Goal: Navigation & Orientation: Find specific page/section

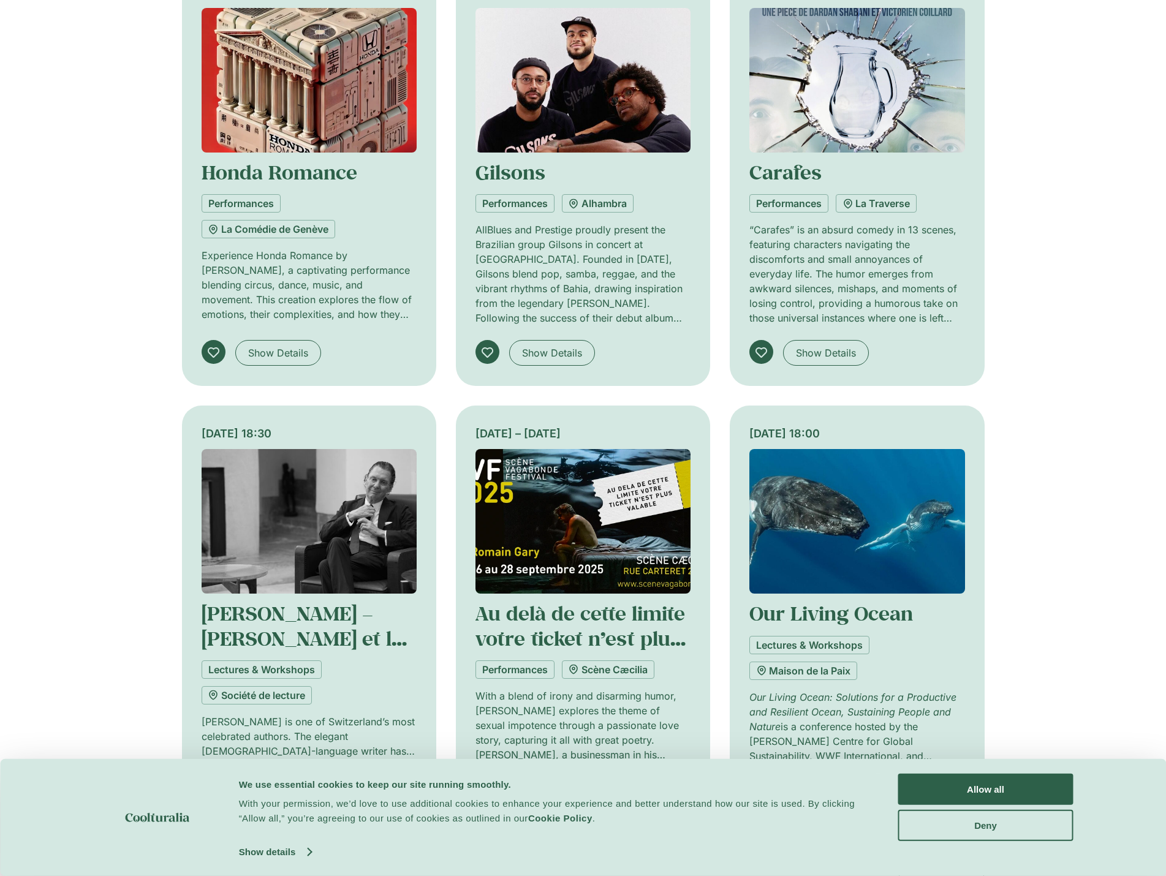
scroll to position [796, 0]
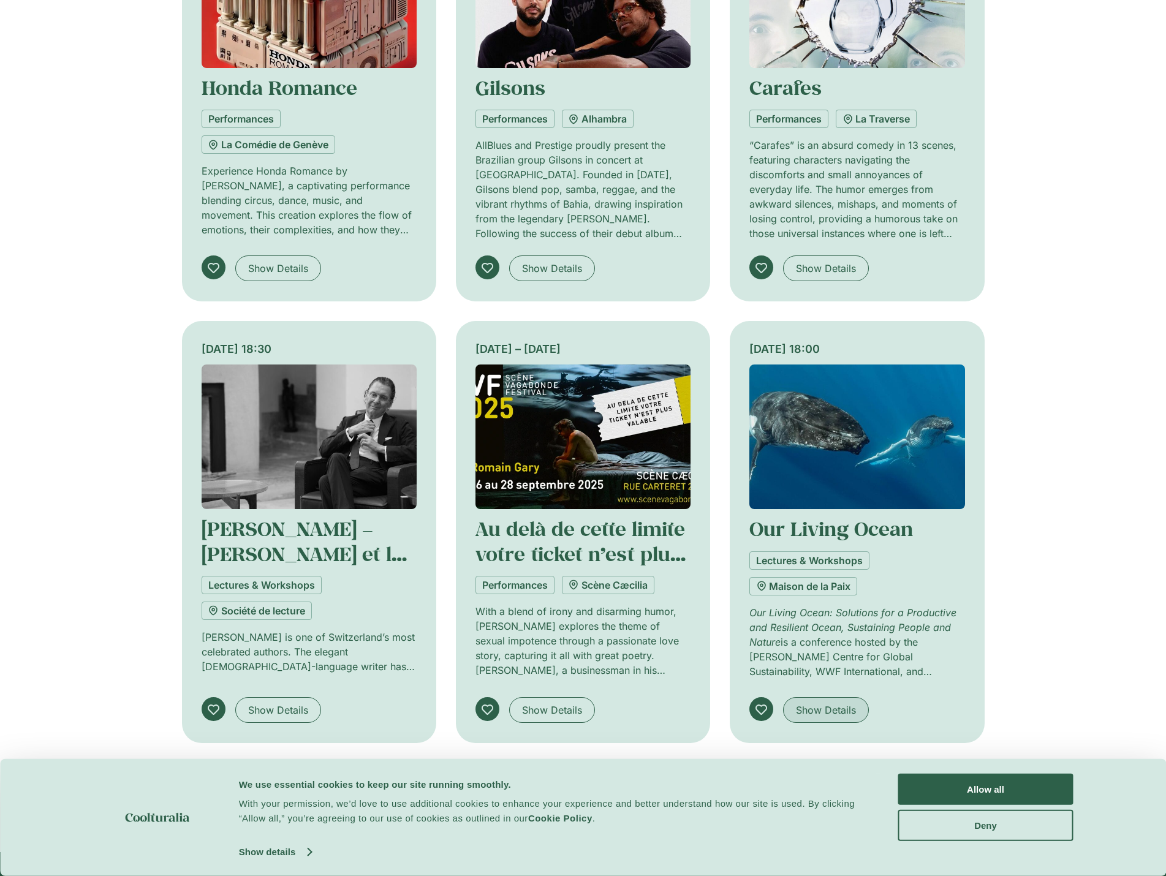
click at [839, 709] on span "Show Details" at bounding box center [826, 710] width 60 height 15
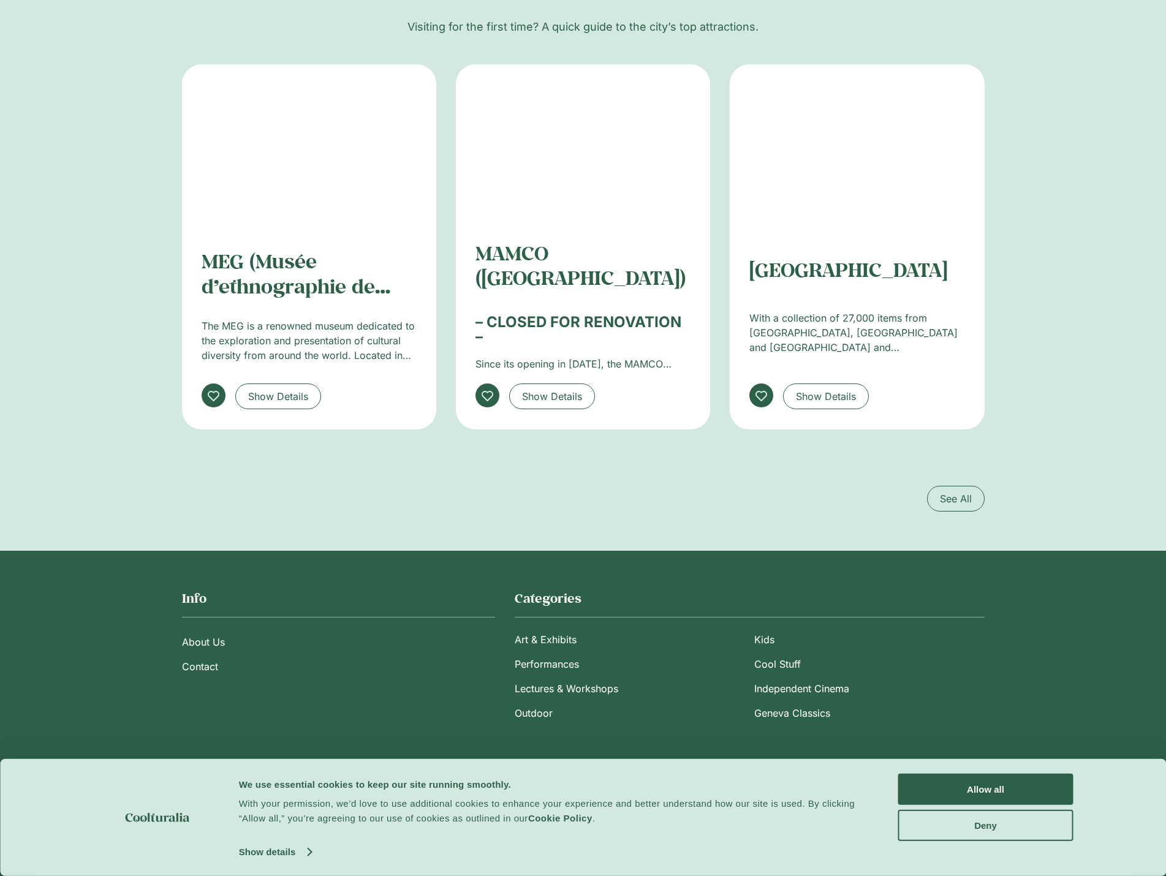
scroll to position [2059, 0]
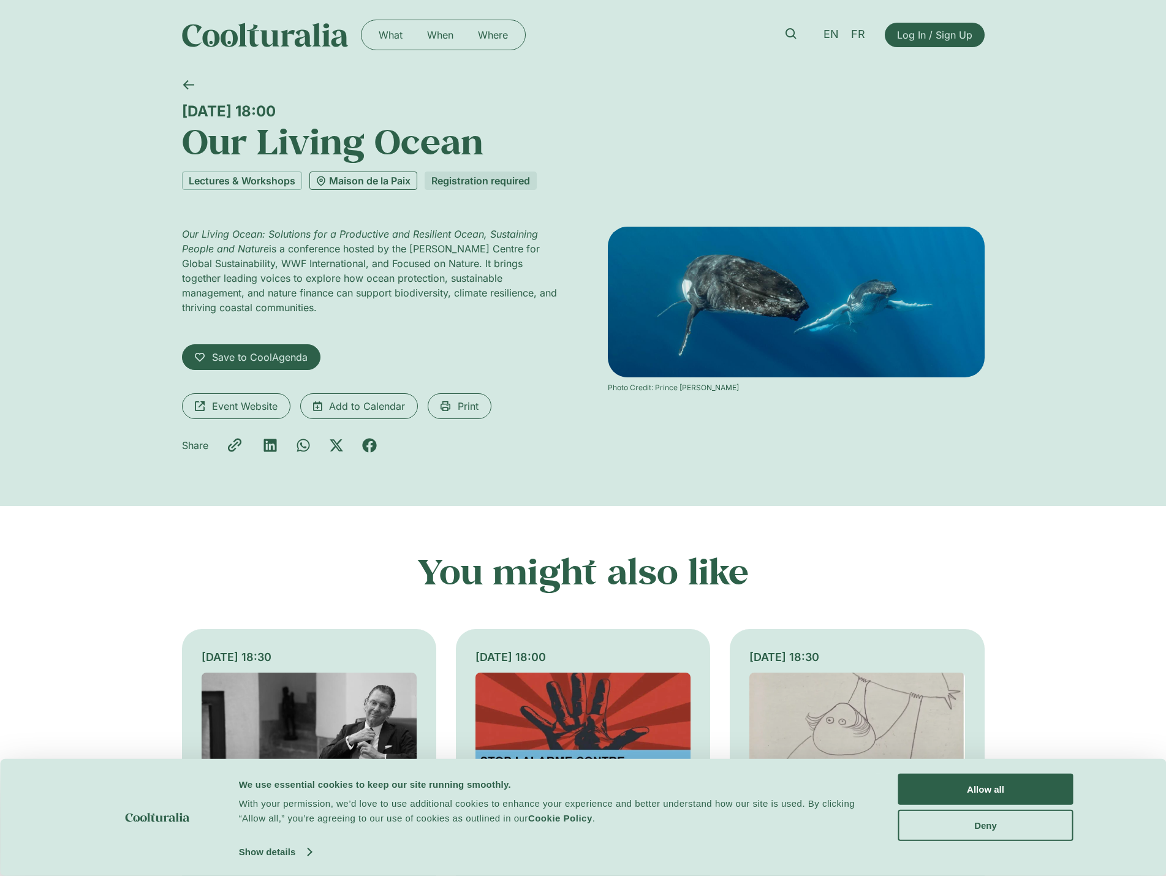
click at [375, 172] on link "Maison de la Paix" at bounding box center [363, 181] width 108 height 18
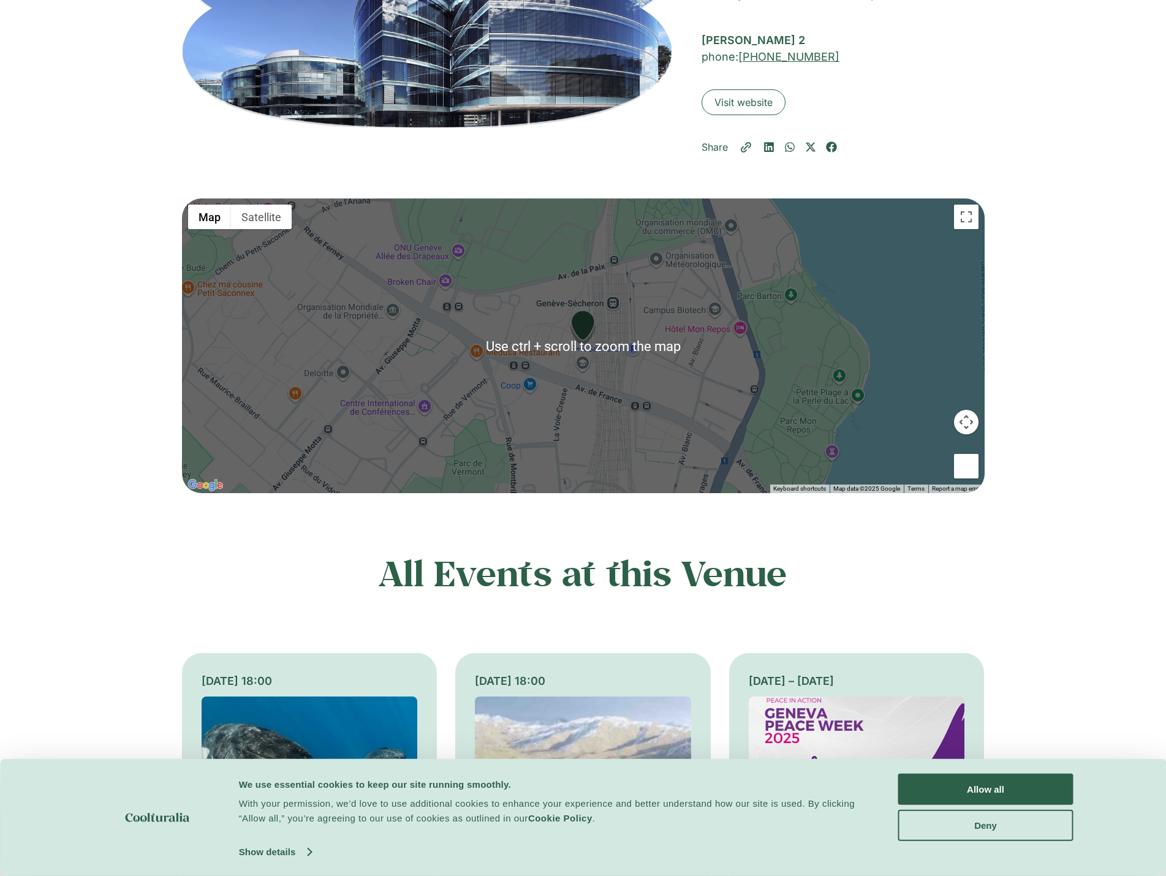
scroll to position [368, 0]
